Goal: Download file/media

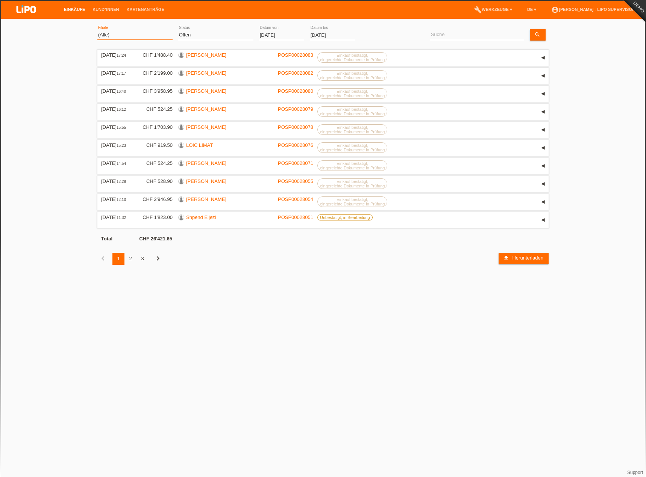
click at [122, 36] on select "(Alle) Aarau Biel Conthey Contone Delémont Dietikon Dietlikon Egerkingen Emmen …" at bounding box center [134, 34] width 75 height 9
select select "724"
click at [97, 30] on select "(Alle) Aarau Biel Conthey Contone Delémont Dietikon Dietlikon Egerkingen Emmen …" at bounding box center [134, 34] width 75 height 9
click at [212, 38] on select "(Alle) Neu Offen Zurückgewiesen Zurückgetreten / Storniert Abgeschlossen" at bounding box center [215, 34] width 75 height 9
select select "ALL"
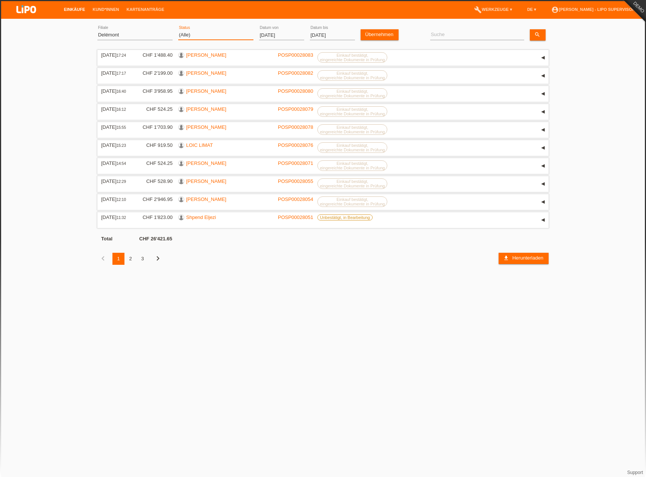
click at [178, 30] on select "(Alle) Neu Offen Zurückgewiesen Zurückgetreten / Storniert Abgeschlossen" at bounding box center [215, 34] width 75 height 9
click at [193, 37] on select "(Alle) Neu Offen Zurückgewiesen Zurückgetreten / Storniert Abgeschlossen" at bounding box center [215, 34] width 75 height 9
click at [178, 30] on select "(Alle) Neu Offen Zurückgewiesen Zurückgetreten / Storniert Abgeschlossen" at bounding box center [215, 34] width 75 height 9
click at [272, 33] on input "[DATE]" at bounding box center [281, 34] width 45 height 9
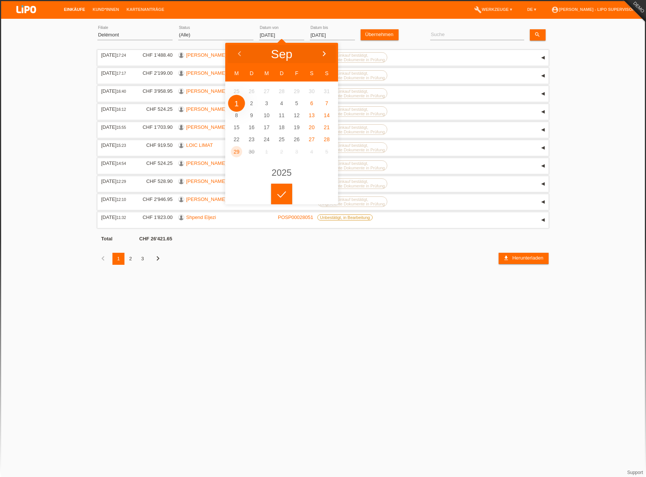
click at [327, 52] on div at bounding box center [324, 54] width 28 height 23
click at [233, 51] on div at bounding box center [239, 54] width 28 height 23
type input "22.09.2025"
click at [328, 31] on input "[DATE]" at bounding box center [332, 34] width 45 height 9
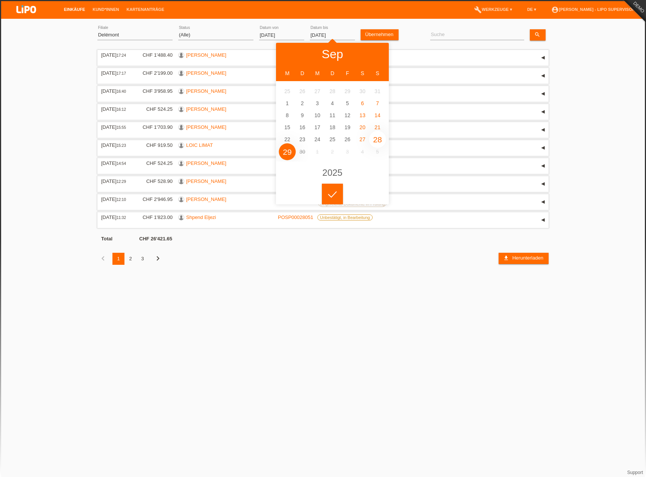
type input "28.09.2025"
click at [154, 41] on div "(Alle) Aarau Biel Conthey Contone Delémont Dietikon Dietlikon Egerkingen Emmen …" at bounding box center [134, 36] width 75 height 26
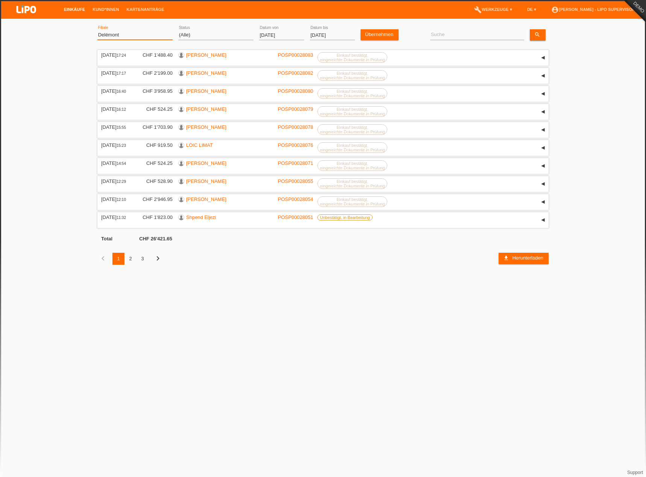
click at [141, 34] on select "(Alle) Aarau Biel Conthey Contone Delémont Dietikon Dietlikon Egerkingen Emmen …" at bounding box center [134, 34] width 75 height 9
select select "0"
click at [97, 30] on select "(Alle) Aarau Biel Conthey Contone Delémont Dietikon Dietlikon Egerkingen Emmen …" at bounding box center [134, 34] width 75 height 9
click at [386, 31] on link "Übernehmen" at bounding box center [379, 34] width 38 height 11
click at [140, 260] on div "3" at bounding box center [142, 259] width 12 height 12
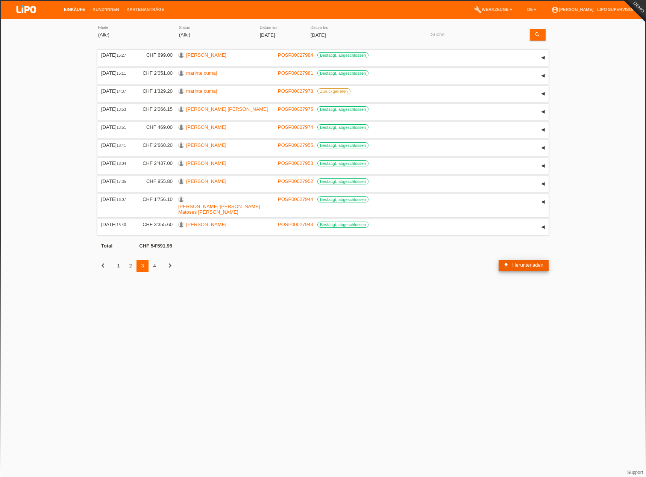
click at [526, 263] on link "download Herunterladen" at bounding box center [523, 265] width 50 height 11
click at [266, 29] on div "22.09.2025 error Datum von" at bounding box center [281, 36] width 45 height 26
click at [273, 33] on input "22.09.2025" at bounding box center [281, 34] width 45 height 9
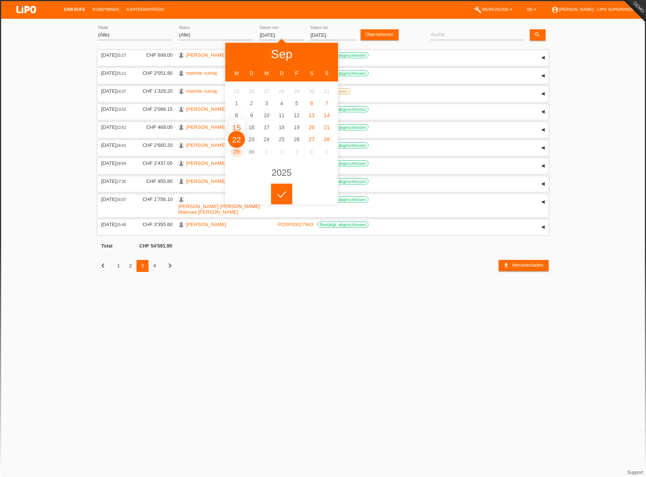
type input "15.09.2025"
click at [315, 34] on input "28.09.2025" at bounding box center [332, 34] width 45 height 9
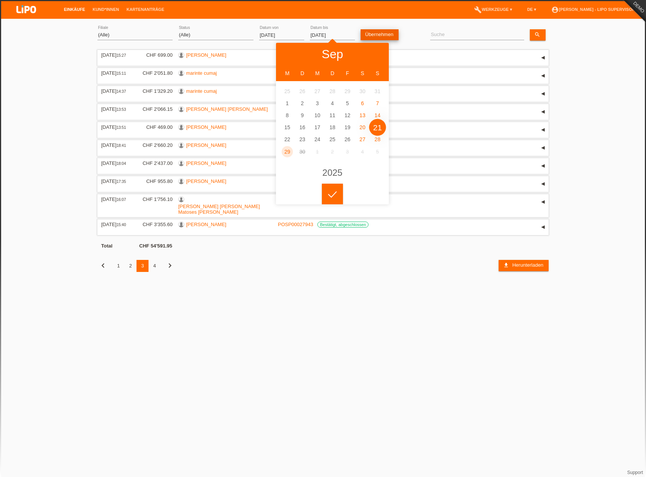
click at [364, 33] on link "Übernehmen" at bounding box center [379, 34] width 38 height 11
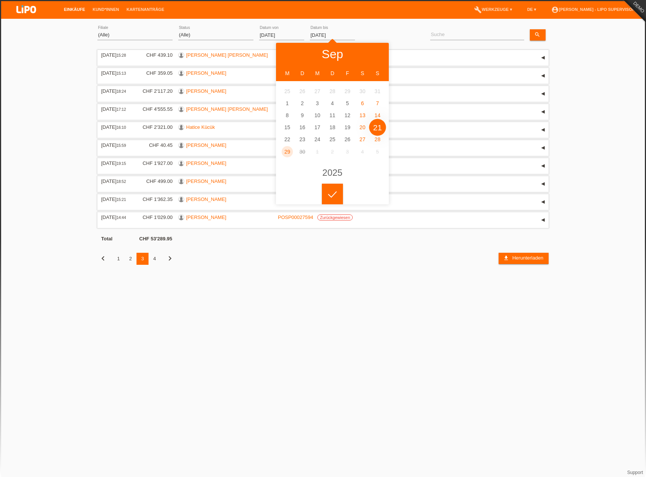
click at [296, 276] on html "Einkäufe Kund*innen Kartenanträge menu account_circle Simona Bologna - LIPO Sup…" at bounding box center [323, 138] width 646 height 276
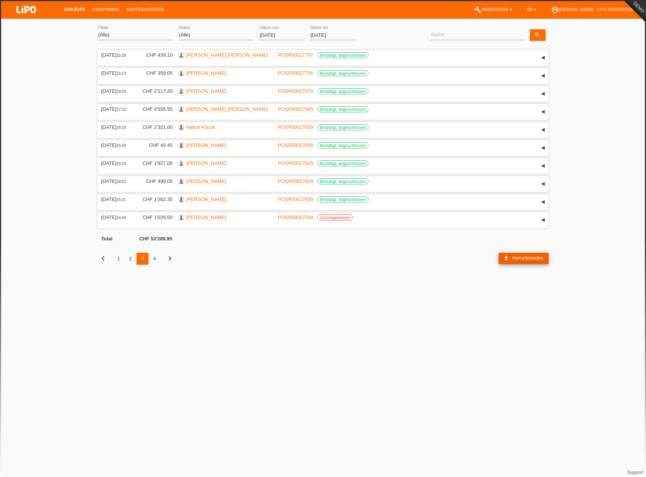
click at [506, 258] on icon "download" at bounding box center [506, 258] width 6 height 6
click at [326, 30] on div "21.09.2025 error Datum bis" at bounding box center [332, 36] width 45 height 26
click at [330, 36] on input "21.09.2025" at bounding box center [332, 34] width 45 height 9
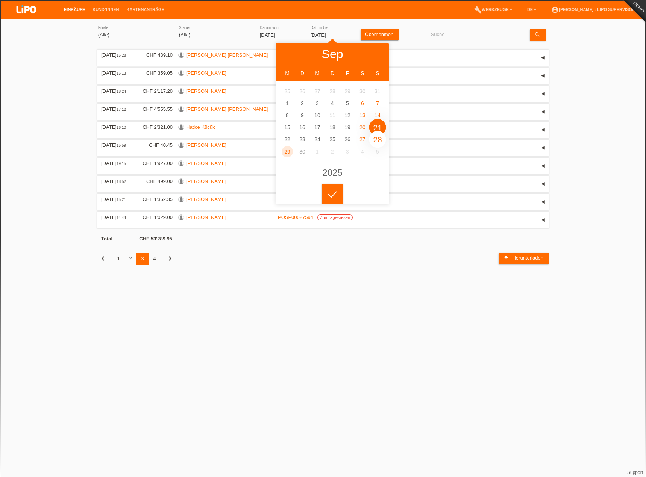
type input "28.09.2025"
click at [380, 35] on link "Übernehmen" at bounding box center [379, 34] width 38 height 11
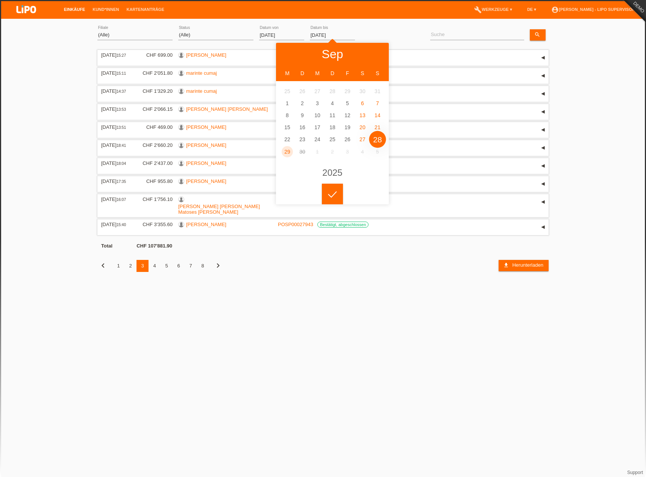
click at [366, 283] on html "Einkäufe Kund*innen Kartenanträge menu account_circle Simona Bologna - LIPO Sup…" at bounding box center [323, 141] width 646 height 283
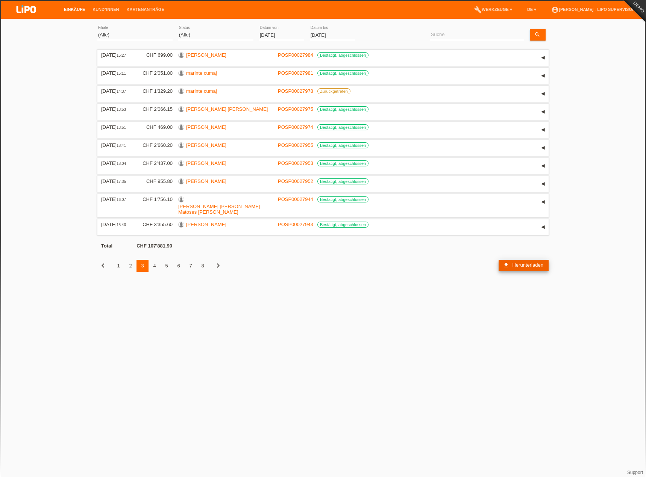
click at [504, 262] on icon "download" at bounding box center [506, 265] width 6 height 6
drag, startPoint x: 197, startPoint y: 350, endPoint x: 204, endPoint y: 318, distance: 32.4
click at [197, 283] on html "Einkäufe Kund*innen Kartenanträge menu account_circle Simona Bologna - LIPO Sup…" at bounding box center [323, 141] width 646 height 283
click at [202, 35] on select "(Alle) Neu Offen Zurückgewiesen Zurückgetreten / Storniert Abgeschlossen" at bounding box center [215, 34] width 75 height 9
click at [150, 11] on link "Kartenanträge" at bounding box center [145, 9] width 45 height 5
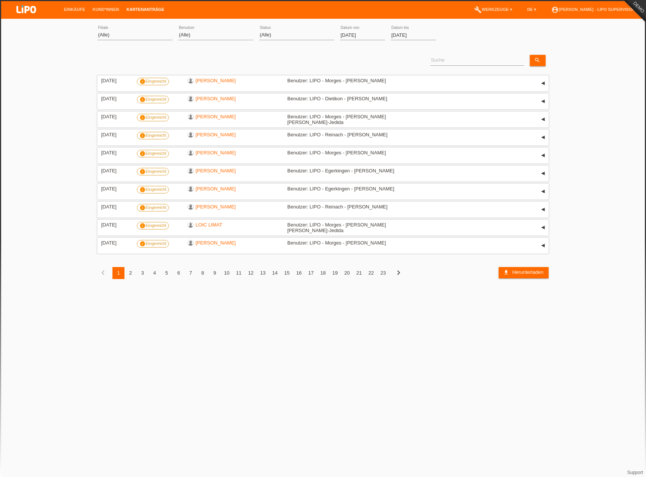
click at [360, 37] on input "[DATE]" at bounding box center [362, 34] width 45 height 9
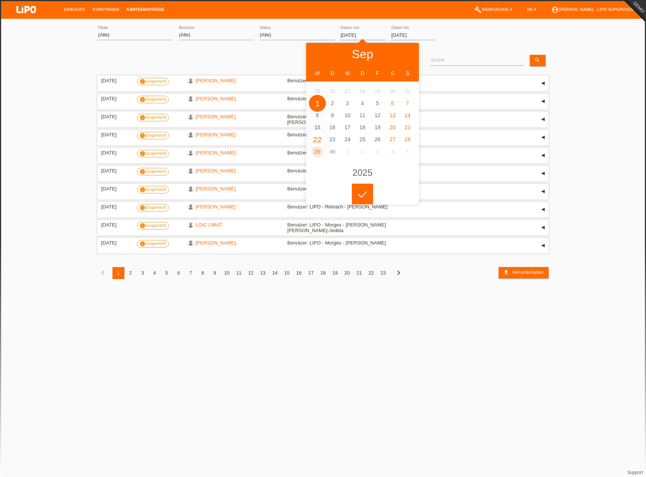
type input "22.09.2025"
click at [429, 37] on input "[DATE]" at bounding box center [412, 34] width 45 height 9
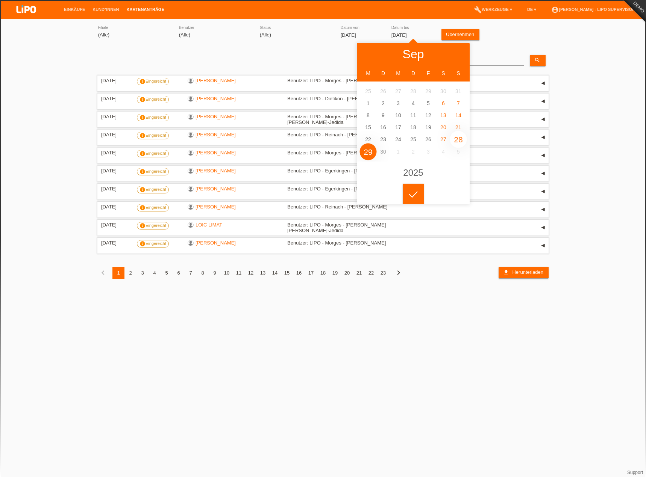
type input "28.09.2025"
click at [470, 33] on link "Übernehmen" at bounding box center [460, 34] width 38 height 11
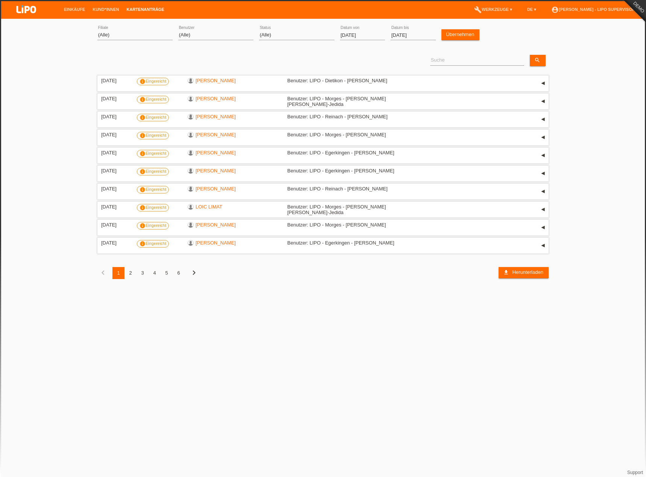
click at [409, 196] on div at bounding box center [412, 188] width 21 height 21
click at [516, 272] on span "Herunterladen" at bounding box center [527, 272] width 31 height 6
click at [107, 13] on li "Kund*innen" at bounding box center [106, 9] width 34 height 19
click at [106, 11] on link "Kund*innen" at bounding box center [106, 9] width 34 height 5
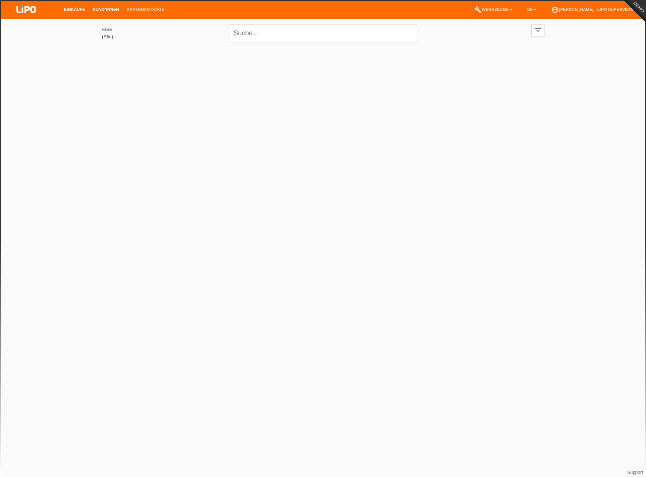
click at [77, 10] on link "Einkäufe" at bounding box center [74, 9] width 29 height 5
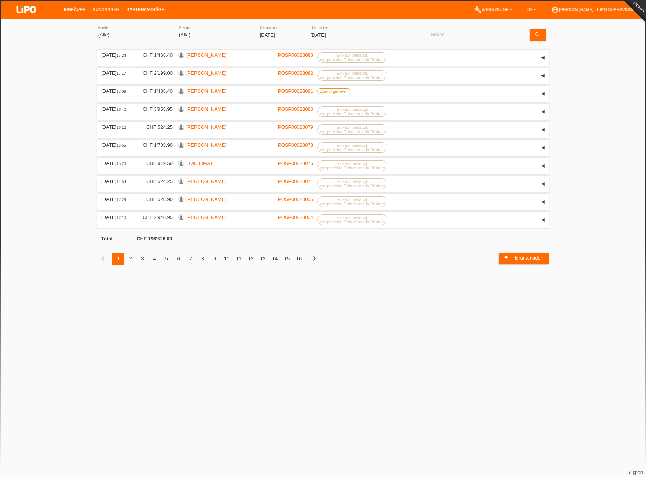
click at [146, 8] on link "Kartenanträge" at bounding box center [145, 9] width 45 height 5
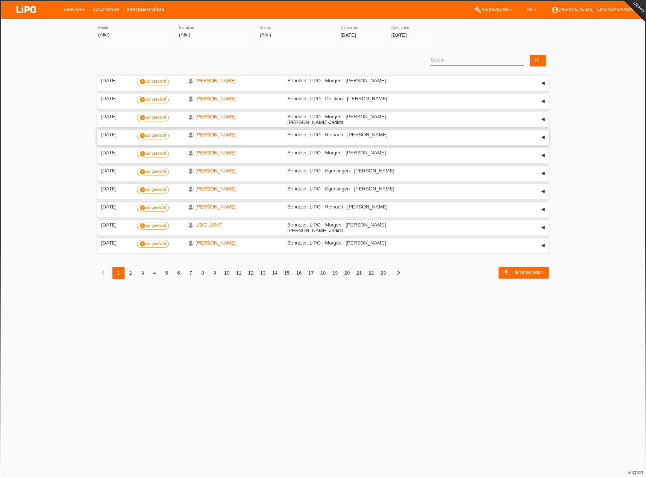
click at [220, 135] on link "[PERSON_NAME]" at bounding box center [215, 135] width 40 height 6
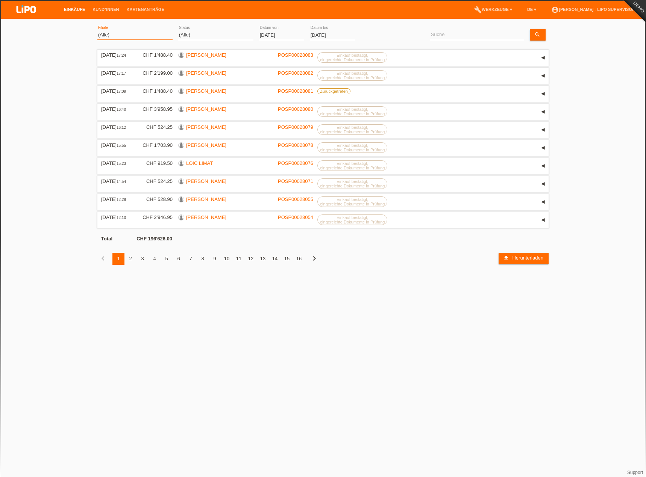
click at [154, 35] on select "(Alle) Aarau Biel Conthey Contone Delémont Dietikon Dietlikon Egerkingen Emmen …" at bounding box center [134, 34] width 75 height 9
select select "497"
click at [97, 30] on select "(Alle) Aarau Biel Conthey Contone Delémont Dietikon Dietlikon Egerkingen Emmen …" at bounding box center [134, 34] width 75 height 9
click at [382, 36] on link "Übernehmen" at bounding box center [379, 34] width 38 height 11
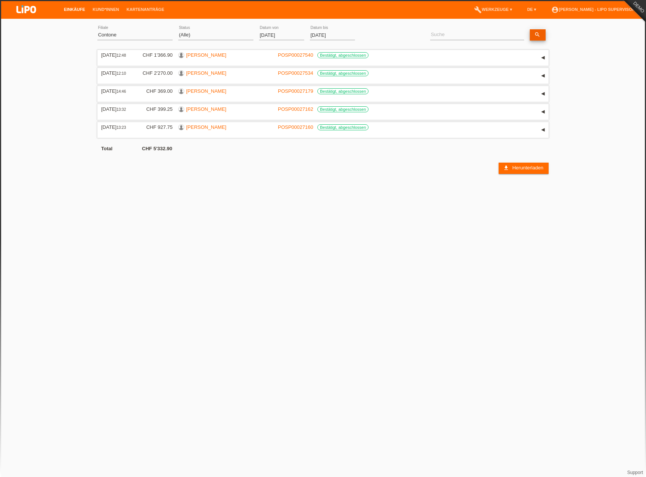
click at [534, 37] on icon "search" at bounding box center [537, 35] width 6 height 6
click at [520, 168] on span "Herunterladen" at bounding box center [527, 168] width 31 height 6
click at [140, 11] on link "Kartenanträge" at bounding box center [145, 9] width 45 height 5
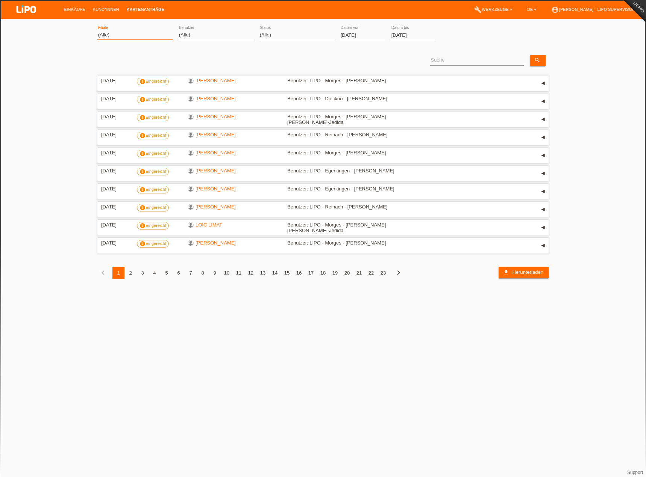
click at [120, 35] on select "(Alle) Aarau Biel Conthey Contone Delémont Dietikon Dietlikon Egerkingen Emmen …" at bounding box center [134, 34] width 75 height 9
select select "497"
click at [97, 30] on select "(Alle) Aarau Biel Conthey Contone Delémont Dietikon Dietlikon Egerkingen Emmen …" at bounding box center [134, 34] width 75 height 9
click at [466, 38] on link "Übernehmen" at bounding box center [460, 34] width 38 height 11
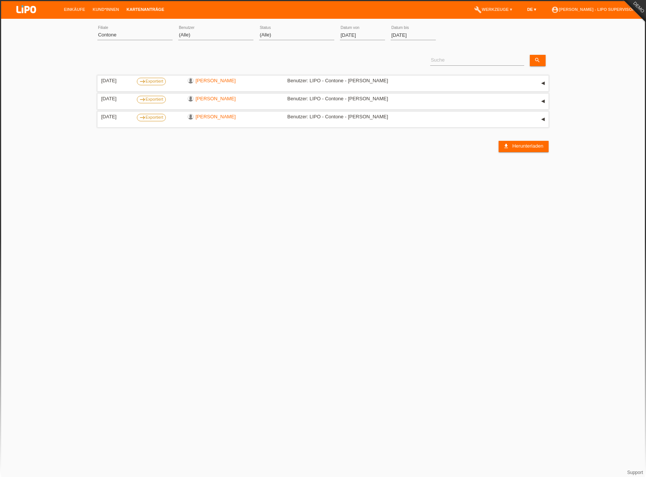
click at [527, 8] on link "DE ▾" at bounding box center [531, 9] width 17 height 5
click at [504, 41] on span "Italiano" at bounding box center [506, 39] width 18 height 9
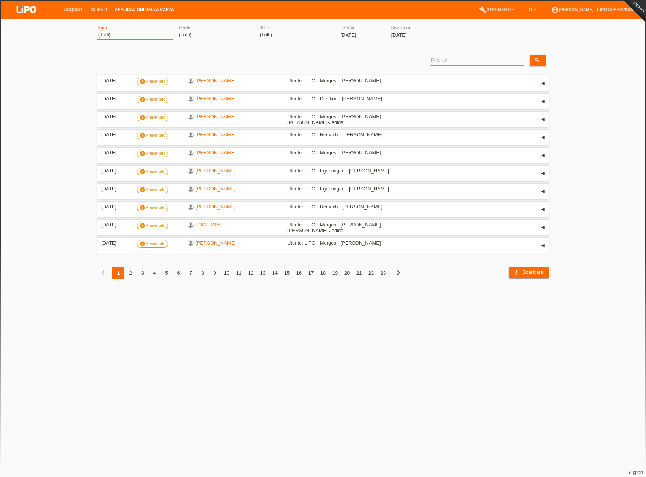
click at [140, 35] on select "(Tutti) Aarau Biel Conthey Contone Delémont Dietikon Dietlikon Egerkingen Emmen…" at bounding box center [134, 34] width 75 height 9
click at [543, 59] on link "search" at bounding box center [537, 60] width 16 height 11
click at [540, 272] on span "Scaricare" at bounding box center [532, 272] width 21 height 6
click at [396, 290] on html "Acquisti Clienti Applicazioni della carta menu account_circle Simona Bologna - …" at bounding box center [323, 145] width 646 height 290
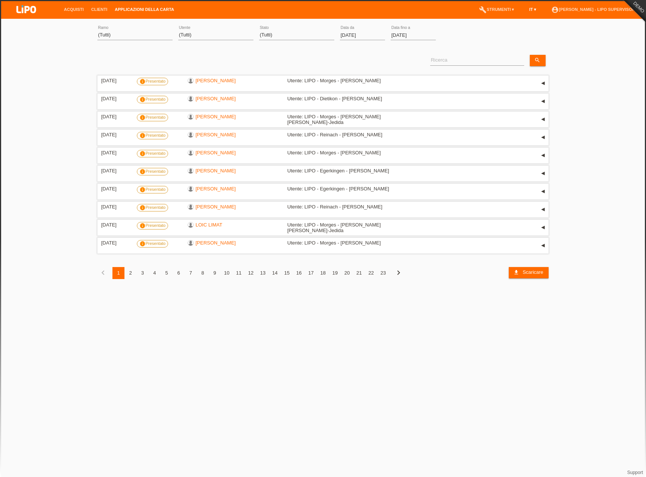
click at [526, 8] on link "IT ▾" at bounding box center [532, 9] width 15 height 5
click at [522, 18] on div "Deutsch" at bounding box center [514, 17] width 38 height 11
click at [150, 270] on div "4" at bounding box center [154, 273] width 12 height 12
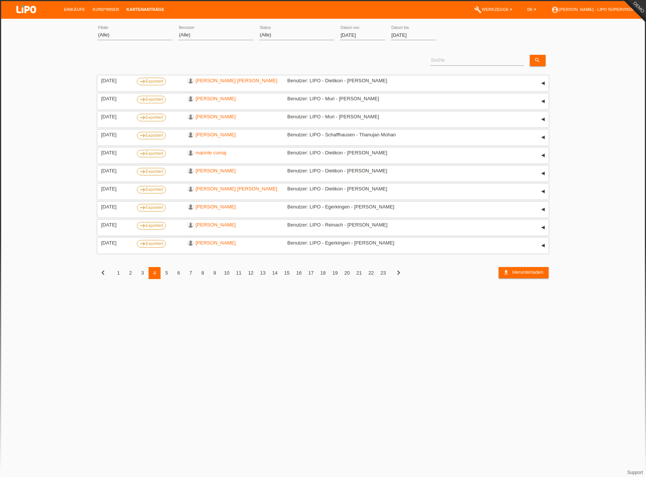
click at [202, 274] on div "8" at bounding box center [203, 273] width 12 height 12
click at [246, 273] on div "12" at bounding box center [251, 273] width 12 height 12
click at [212, 186] on link "[PERSON_NAME]" at bounding box center [215, 189] width 40 height 6
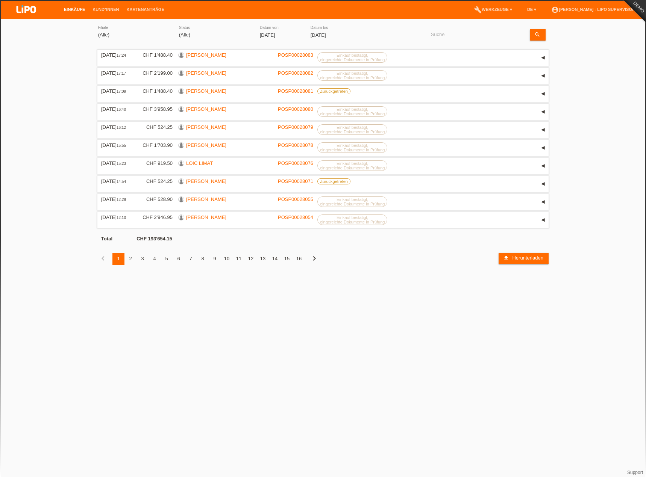
click at [140, 276] on html "Einkäufe Kund*innen Kartenanträge menu account_circle Simona Bologna - LIPO Sup…" at bounding box center [323, 138] width 646 height 276
click at [627, 11] on link "account_circle [PERSON_NAME] - LIPO Supervisor ▾" at bounding box center [594, 9] width 95 height 5
click at [549, 51] on link "Logout" at bounding box center [545, 54] width 15 height 6
click at [102, 8] on link "Kund*innen" at bounding box center [106, 9] width 34 height 5
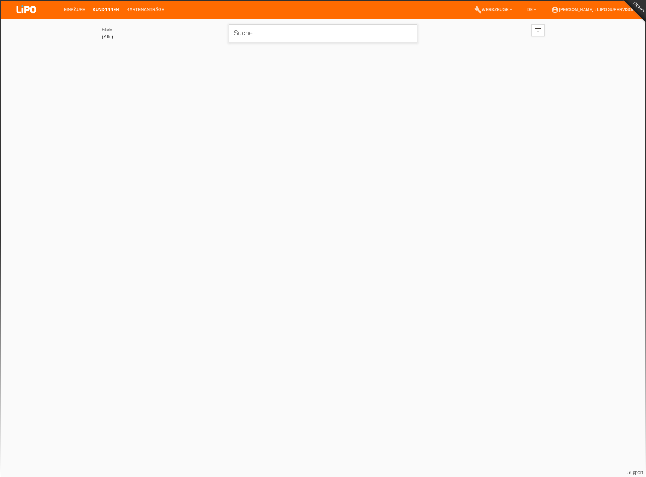
click at [278, 37] on input "text" at bounding box center [323, 33] width 188 height 18
paste input "[PERSON_NAME]"
type input "[PERSON_NAME]"
click at [300, 119] on div at bounding box center [322, 83] width 451 height 75
click at [146, 42] on icon at bounding box center [138, 42] width 75 height 0
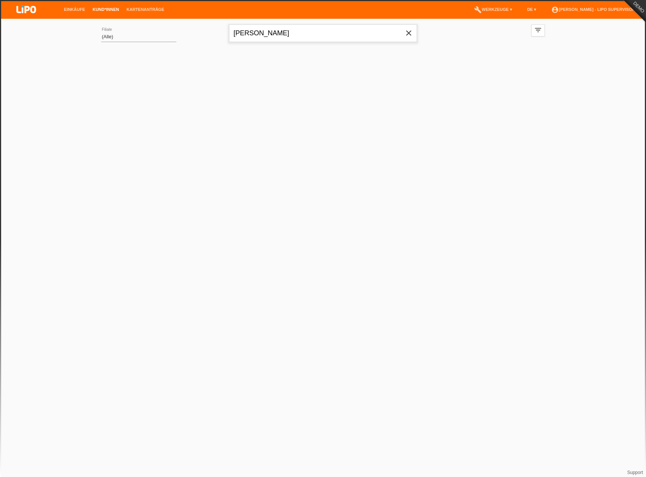
click at [273, 34] on input "[PERSON_NAME]" at bounding box center [323, 33] width 188 height 18
click at [584, 7] on li "account_circle [PERSON_NAME] - LIPO Supervisor ▾" at bounding box center [594, 9] width 95 height 19
click at [563, 8] on link "account_circle [PERSON_NAME] - LIPO Supervisor ▾" at bounding box center [594, 9] width 95 height 5
click at [82, 9] on link "Einkäufe" at bounding box center [74, 9] width 29 height 5
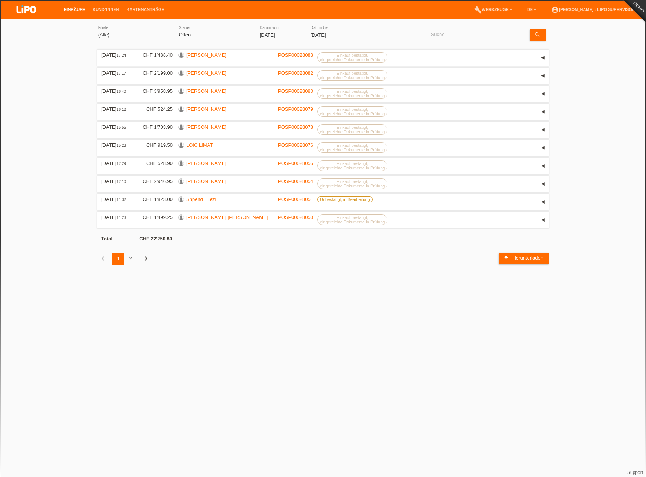
click at [476, 29] on div "error Suche" at bounding box center [477, 36] width 94 height 26
click at [476, 34] on input at bounding box center [477, 34] width 94 height 9
paste input "[PERSON_NAME]"
type input "[PERSON_NAME]"
click at [534, 35] on icon "search" at bounding box center [537, 35] width 6 height 6
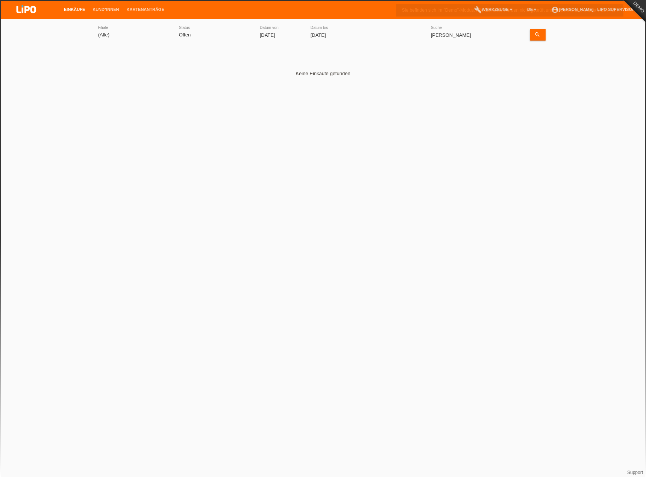
click at [631, 9] on link "account_circle [PERSON_NAME] - LIPO Supervisor ▾" at bounding box center [594, 9] width 95 height 5
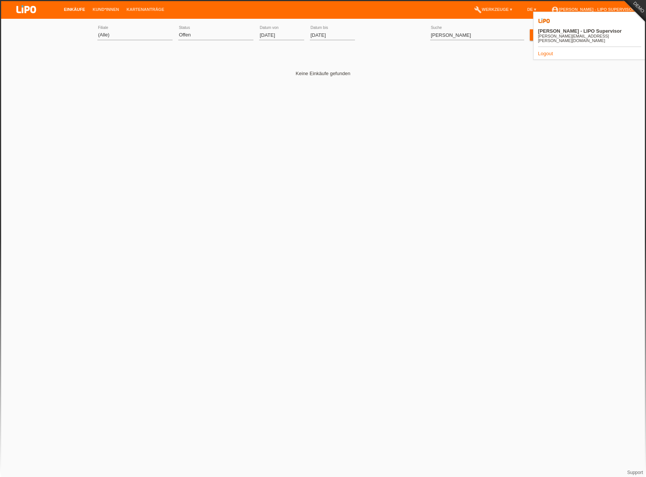
click at [546, 51] on link "Logout" at bounding box center [545, 54] width 15 height 6
